Goal: Information Seeking & Learning: Learn about a topic

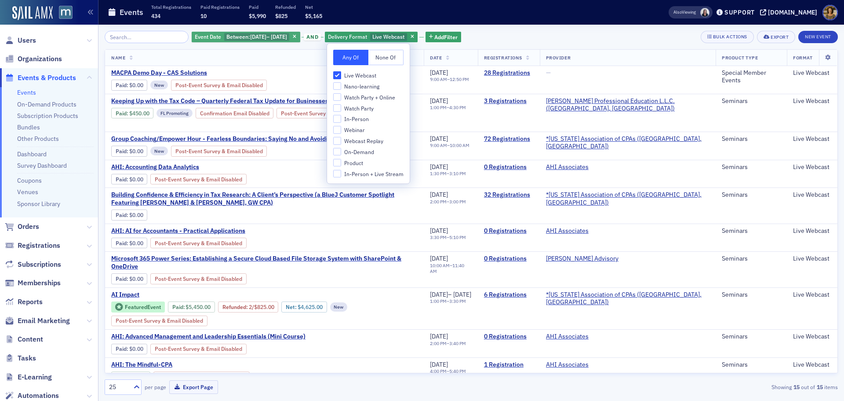
click at [253, 41] on span "Between : [DATE] – [DATE]" at bounding box center [257, 37] width 66 height 8
select select "8"
select select "2025"
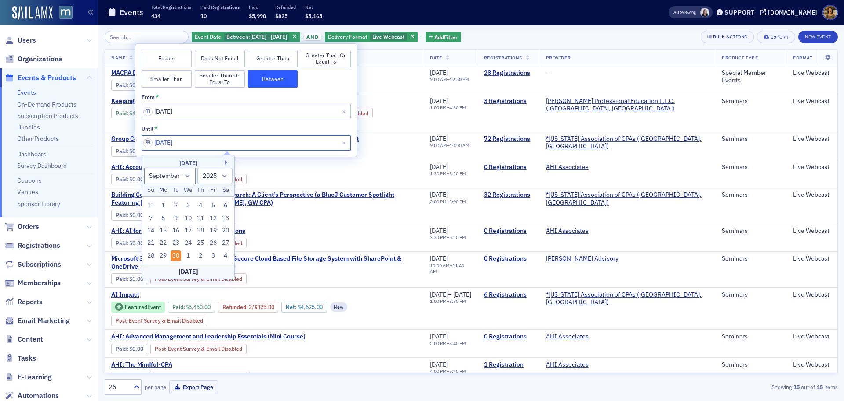
click at [274, 144] on input "[DATE]" at bounding box center [246, 142] width 209 height 15
click at [227, 163] on button "Next Month" at bounding box center [227, 162] width 5 height 5
select select "9"
click at [213, 256] on div "31" at bounding box center [213, 255] width 11 height 11
type input "[DATE]"
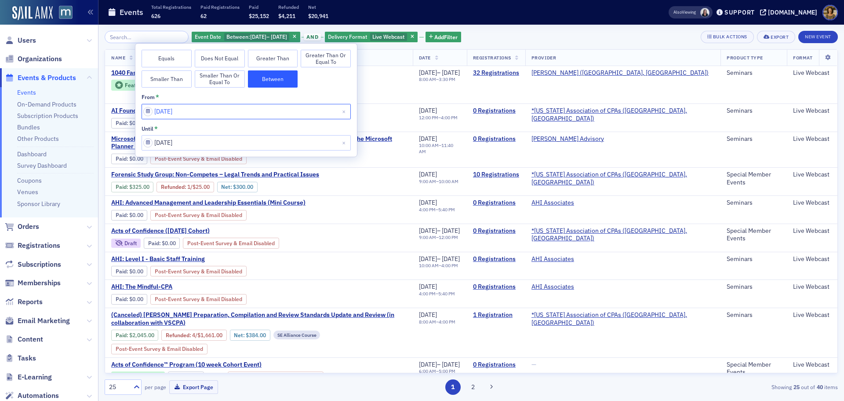
click at [203, 110] on input "[DATE]" at bounding box center [246, 111] width 209 height 15
select select "8"
select select "2025"
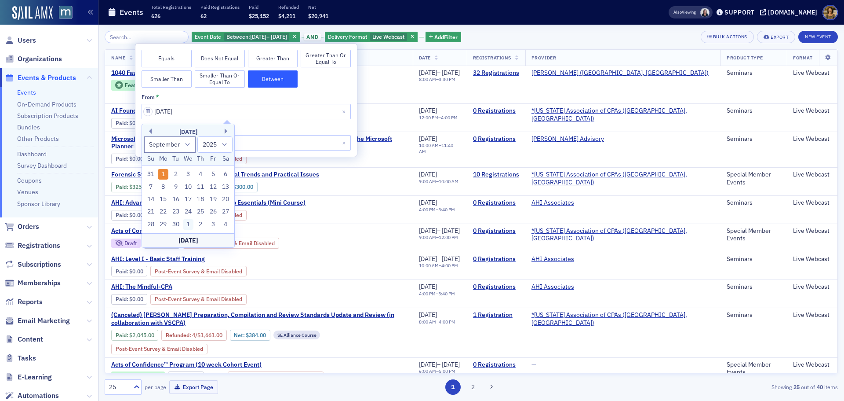
click at [187, 227] on div "1" at bounding box center [188, 224] width 11 height 11
type input "[DATE]"
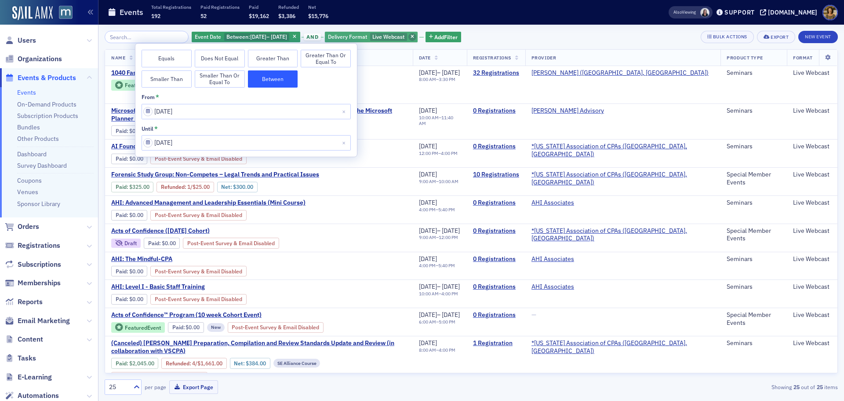
click at [414, 35] on icon "button" at bounding box center [413, 37] width 4 height 5
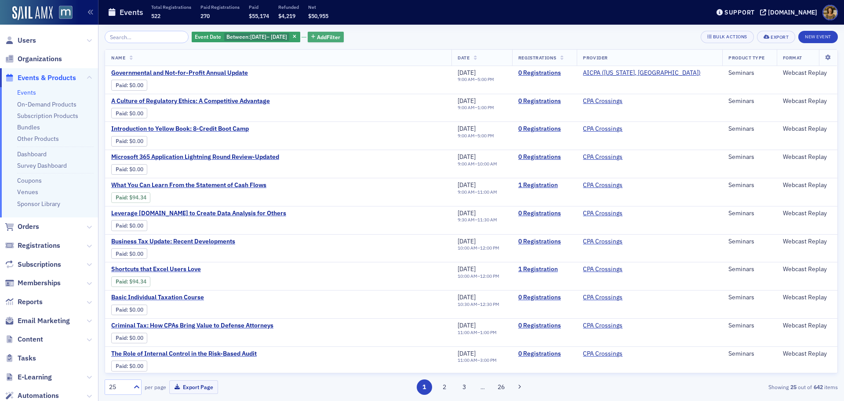
click at [340, 40] on span "Add Filter" at bounding box center [328, 37] width 23 height 8
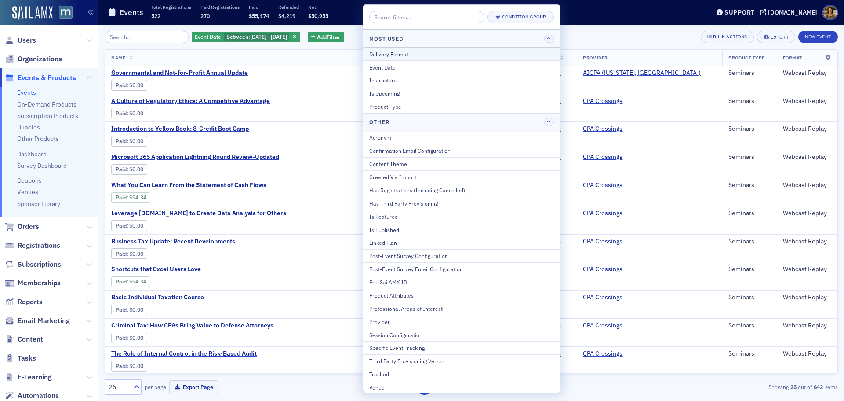
click at [395, 51] on div "Delivery Format" at bounding box center [461, 54] width 185 height 8
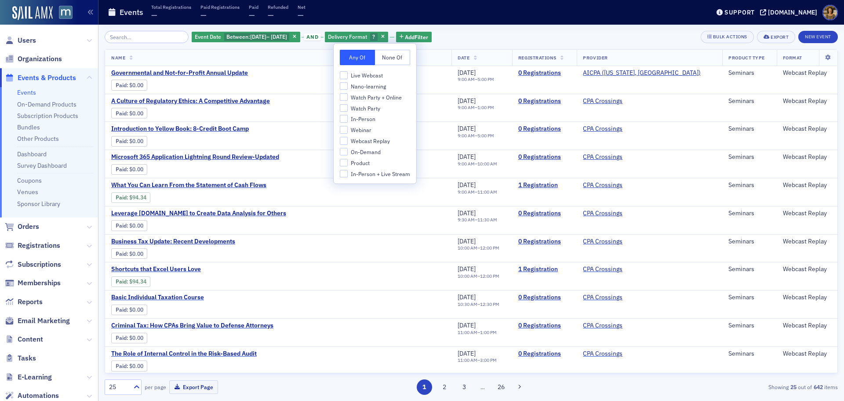
click at [374, 77] on span "Live Webcast" at bounding box center [367, 75] width 32 height 7
click at [348, 77] on input "Live Webcast" at bounding box center [344, 75] width 8 height 8
checkbox input "true"
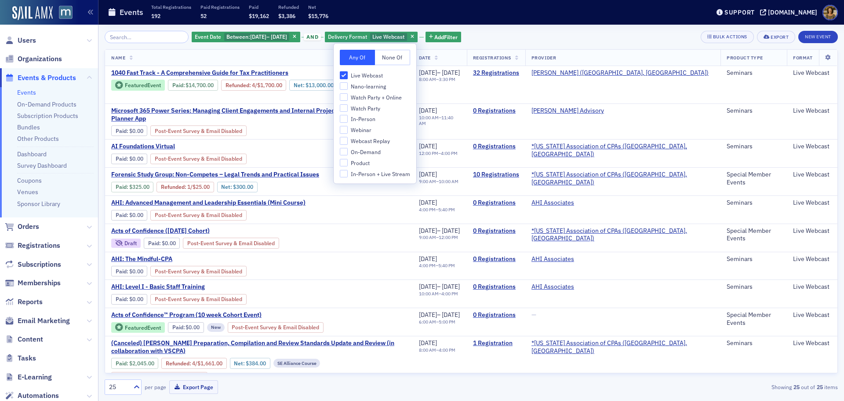
click at [534, 19] on div "Events Total Registrations 192 Paid Registrations 52 Paid $19,162 Refunded $3,3…" at bounding box center [402, 12] width 589 height 23
